Goal: Find specific page/section: Find specific page/section

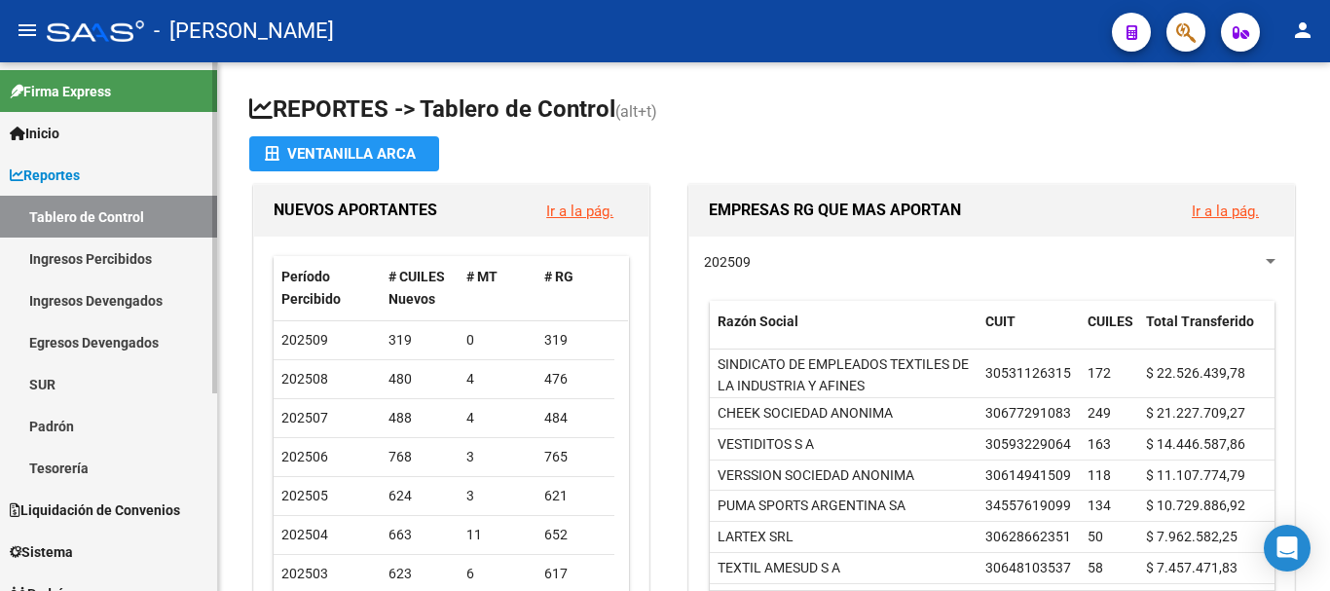
click at [97, 218] on link "Tablero de Control" at bounding box center [108, 217] width 217 height 42
click at [89, 256] on link "Ingresos Percibidos" at bounding box center [108, 258] width 217 height 42
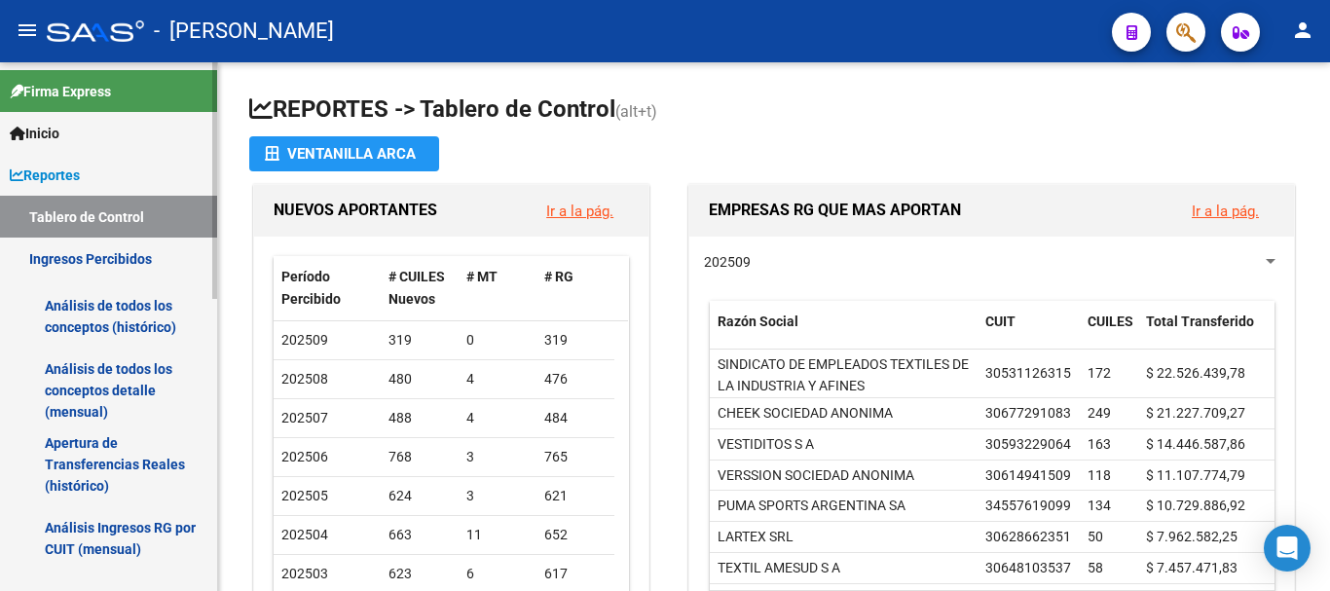
click at [118, 248] on link "Ingresos Percibidos" at bounding box center [108, 258] width 217 height 42
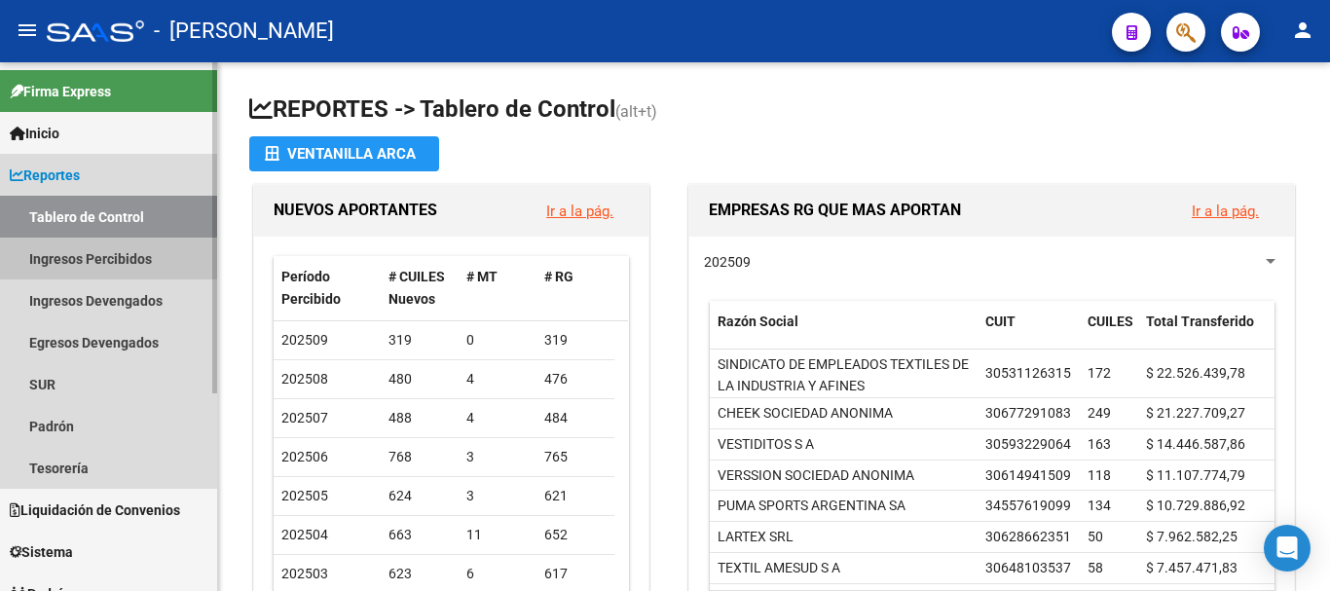
click at [118, 248] on link "Ingresos Percibidos" at bounding box center [108, 258] width 217 height 42
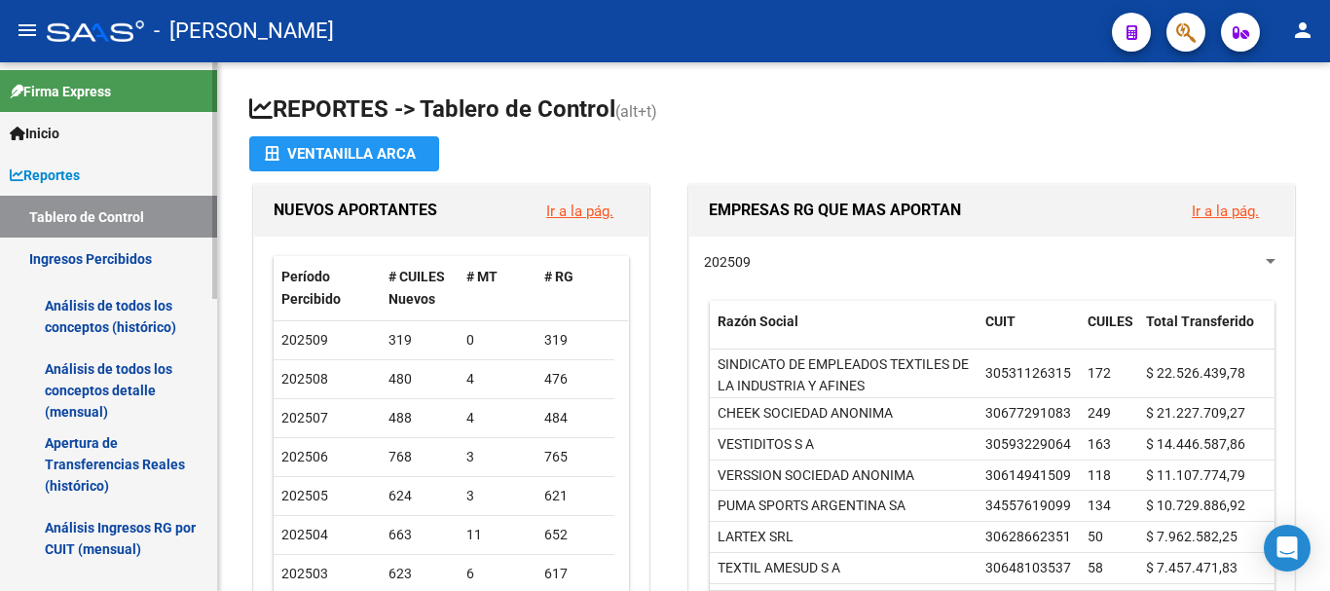
click at [102, 176] on link "Reportes" at bounding box center [108, 175] width 217 height 42
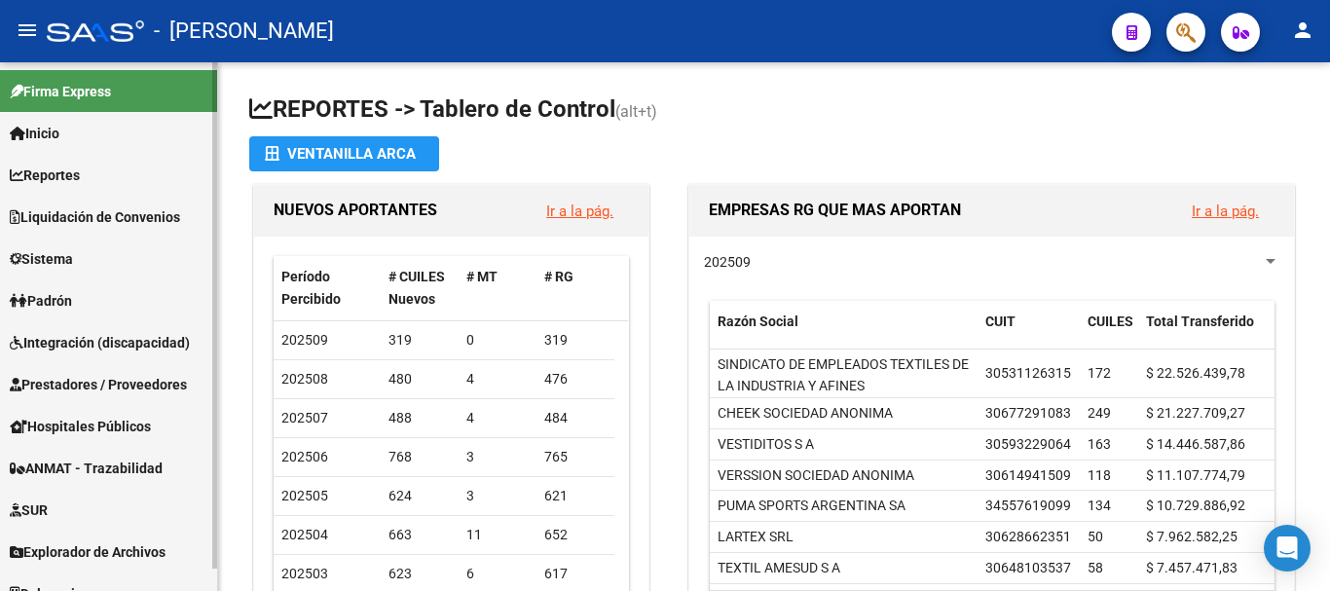
click at [122, 220] on span "Liquidación de Convenios" at bounding box center [95, 216] width 170 height 21
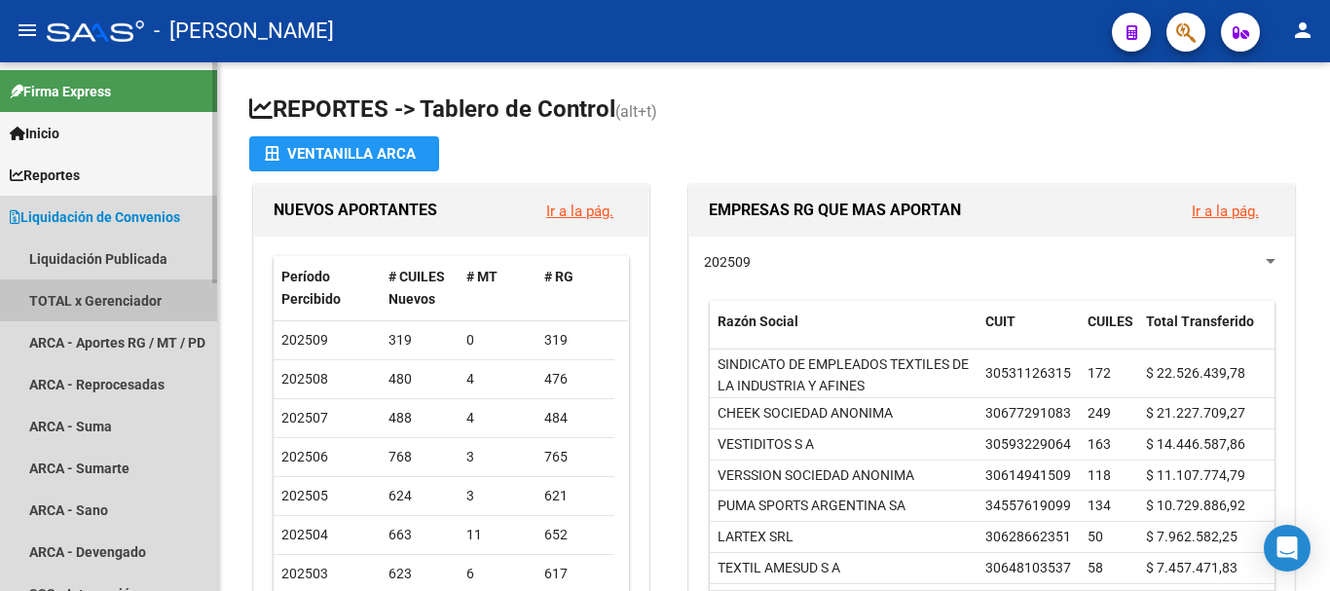
click at [100, 296] on link "TOTAL x Gerenciador" at bounding box center [108, 300] width 217 height 42
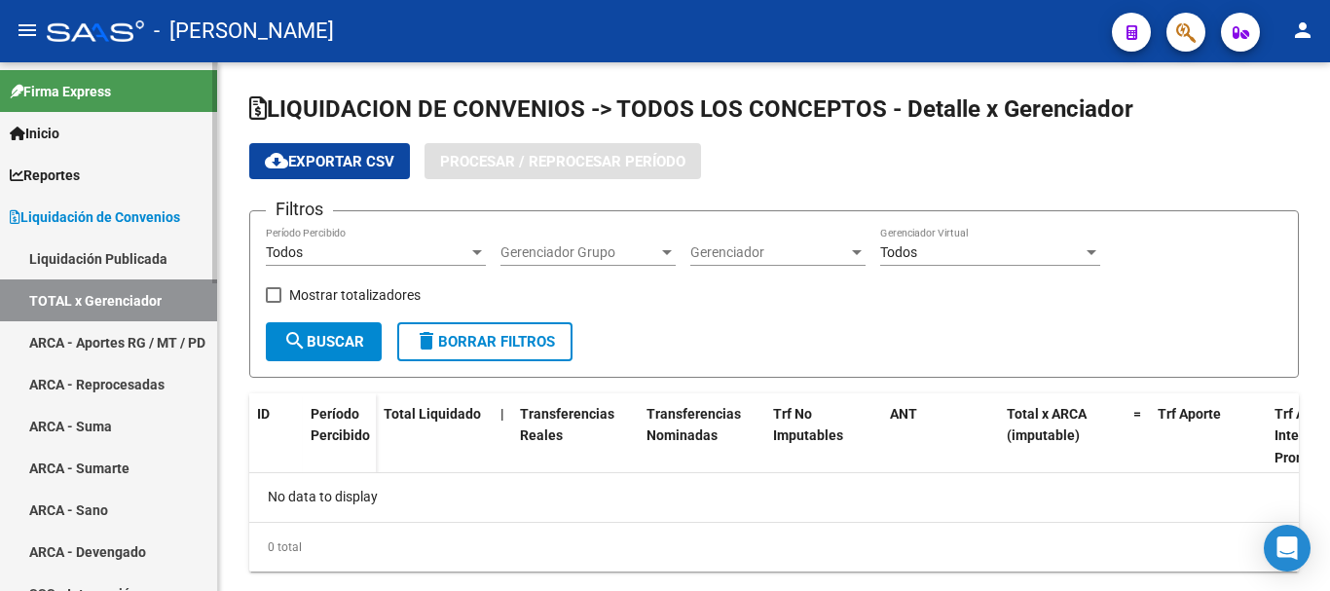
checkbox input "true"
